Goal: Task Accomplishment & Management: Manage account settings

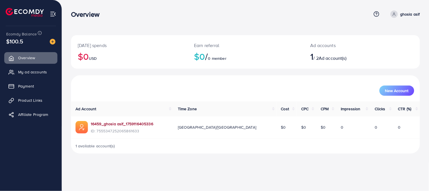
click at [95, 124] on link "16459_ghosia asif_1759116405336" at bounding box center [122, 124] width 62 height 6
click at [133, 122] on link "16459_ghosia asif_1759116405336" at bounding box center [122, 124] width 62 height 6
click at [117, 122] on link "16459_ghosia asif_1759116405336" at bounding box center [122, 124] width 62 height 6
click at [407, 17] on p "ghosia asif" at bounding box center [410, 14] width 20 height 7
click at [391, 32] on span "Profile" at bounding box center [384, 33] width 13 height 7
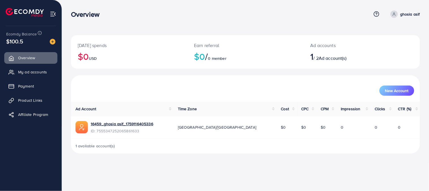
select select "********"
select select "*****"
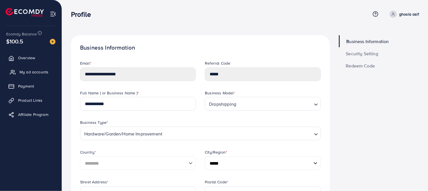
click at [47, 72] on span "My ad accounts" at bounding box center [34, 72] width 29 height 6
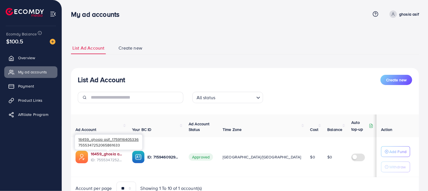
click at [114, 153] on link "16459_ghosia asif_1759116405336" at bounding box center [107, 154] width 32 height 6
click at [105, 154] on link "16459_ghosia asif_1759116405336" at bounding box center [107, 154] width 32 height 6
click at [118, 152] on link "16459_ghosia asif_1759116405336" at bounding box center [107, 154] width 32 height 6
click at [117, 153] on link "16459_ghosia asif_1759116405336" at bounding box center [107, 154] width 32 height 6
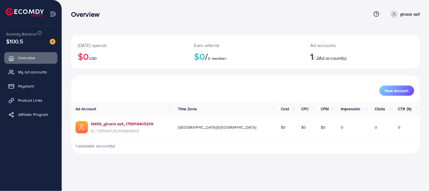
click at [127, 126] on link "16459_ghosia asif_1759116405336" at bounding box center [122, 124] width 62 height 6
click at [123, 123] on link "16459_ghosia asif_1759116405336" at bounding box center [122, 124] width 62 height 6
click at [30, 77] on link "My ad accounts" at bounding box center [30, 71] width 53 height 11
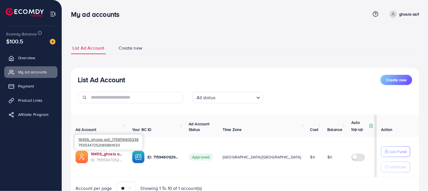
click at [115, 156] on link "16459_ghosia asif_1759116405336" at bounding box center [107, 154] width 32 height 6
